Goal: Task Accomplishment & Management: Use online tool/utility

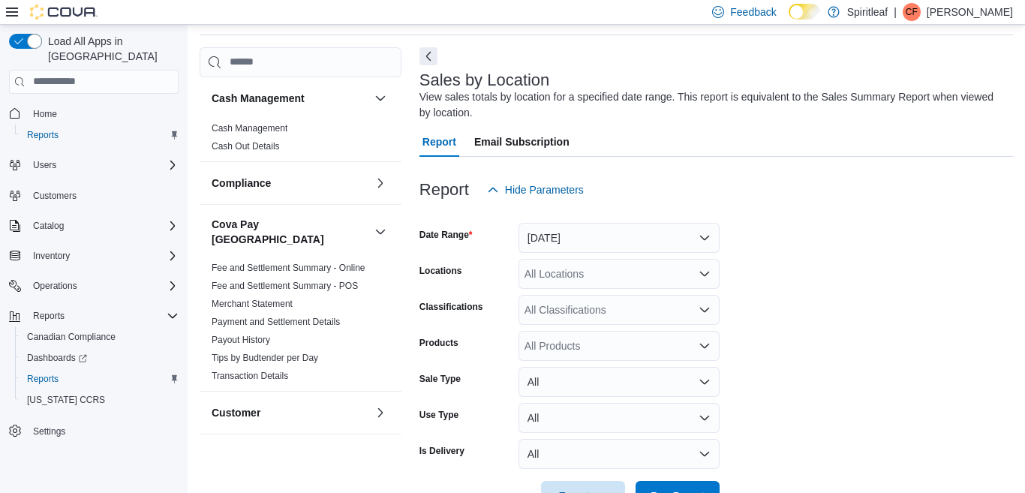
scroll to position [98, 0]
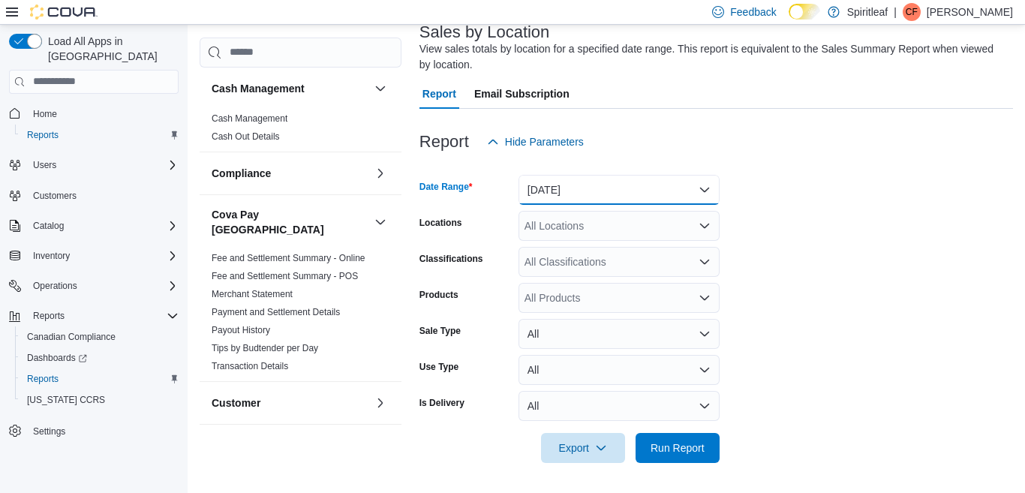
click at [702, 185] on button "[DATE]" at bounding box center [619, 190] width 201 height 30
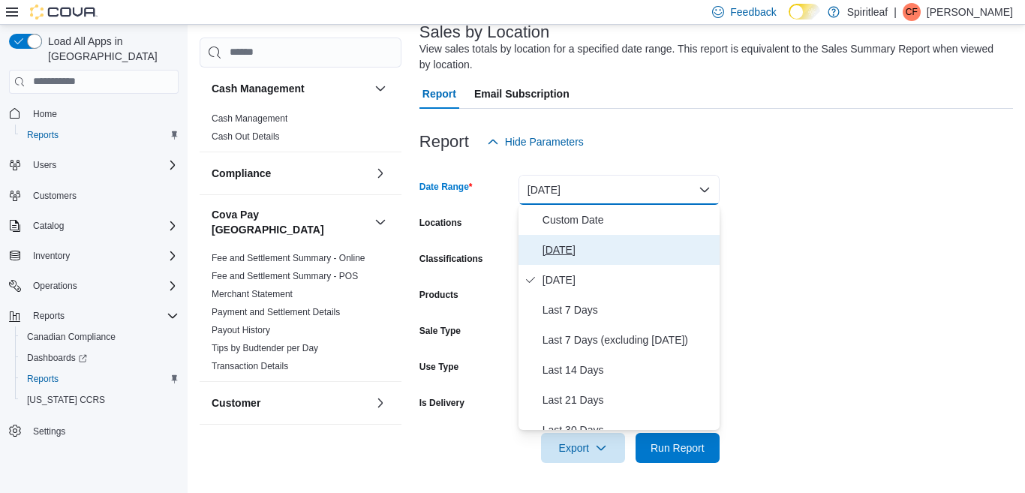
click at [591, 250] on span "[DATE]" at bounding box center [628, 250] width 171 height 18
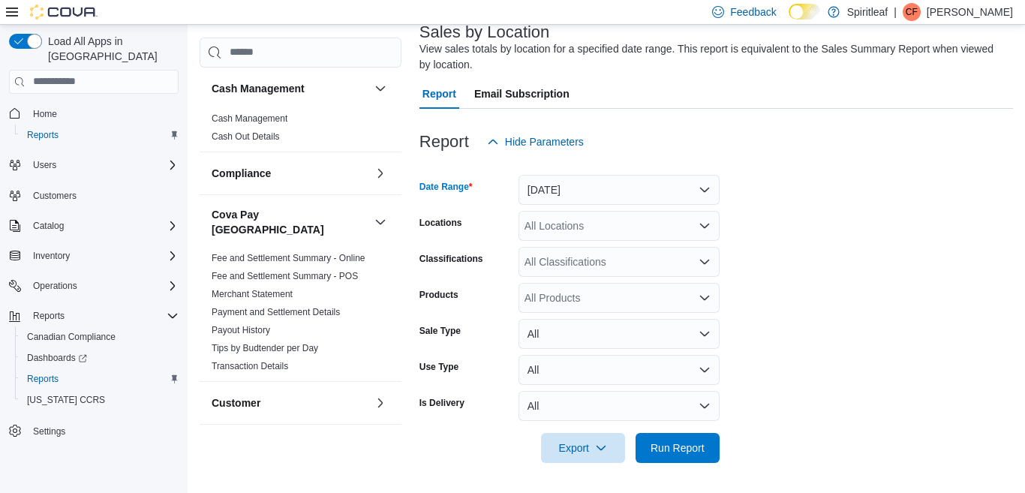
click at [588, 229] on div "All Locations" at bounding box center [619, 226] width 201 height 30
type input "***"
click at [616, 248] on span "300 - Moose Jaw" at bounding box center [613, 251] width 80 height 15
click at [801, 264] on form "Date Range [DATE] Locations 300 - Moose Jaw Classifications All Classifications…" at bounding box center [717, 310] width 594 height 306
click at [669, 444] on span "Run Report" at bounding box center [678, 447] width 54 height 15
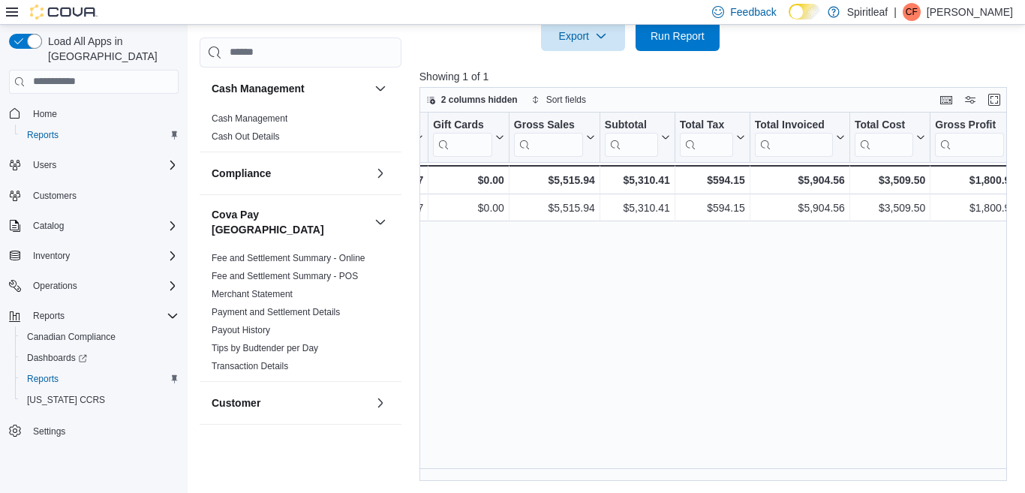
scroll to position [0, 378]
